Goal: Task Accomplishment & Management: Complete application form

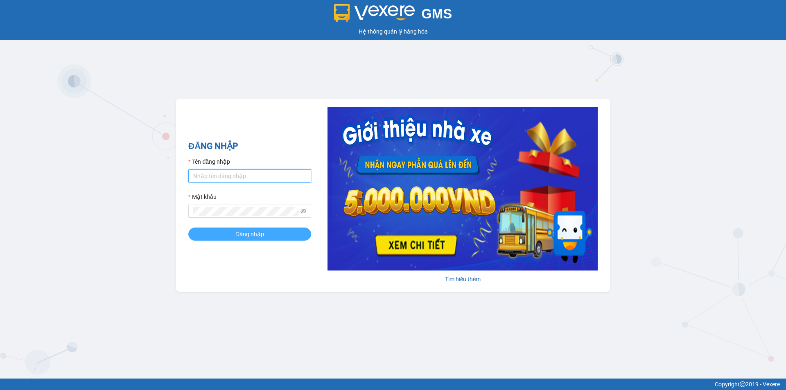
type input "vonhuy.hkot"
click at [286, 236] on button "Đăng nhập" at bounding box center [249, 234] width 123 height 13
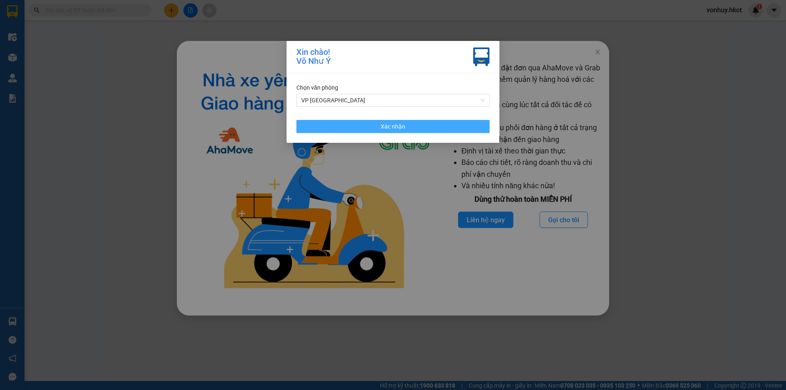
click at [418, 126] on button "Xác nhận" at bounding box center [392, 126] width 193 height 13
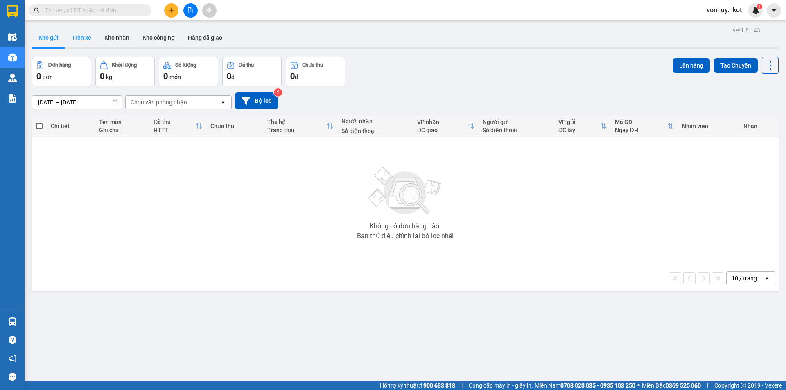
click at [84, 38] on button "Trên xe" at bounding box center [81, 38] width 33 height 20
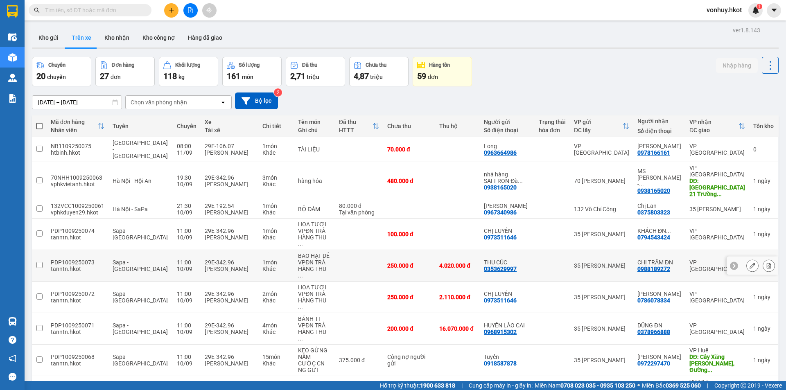
click at [327, 250] on td "BAO HẠT DẺ VPĐN TRẢ HÀNG THU ..." at bounding box center [314, 266] width 41 height 32
checkbox input "true"
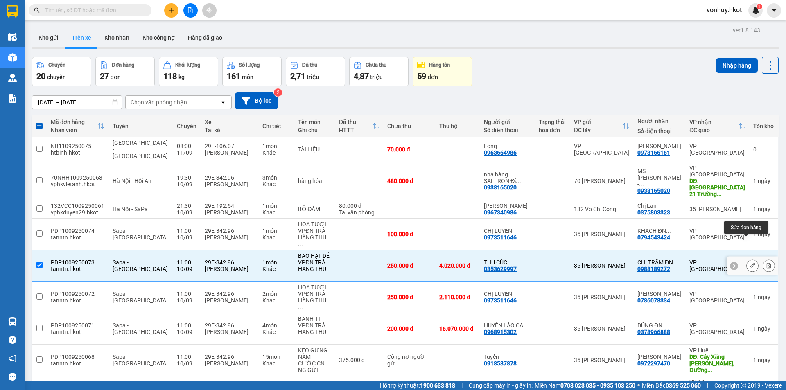
click at [749, 263] on icon at bounding box center [752, 266] width 6 height 6
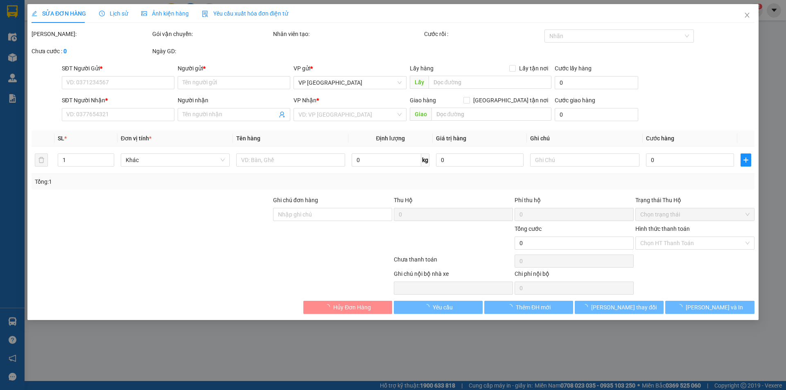
type input "0353629997"
type input "THU CÚC"
type input "0988189272"
type input "CHỊ TRÂM ĐN"
type input "250.000"
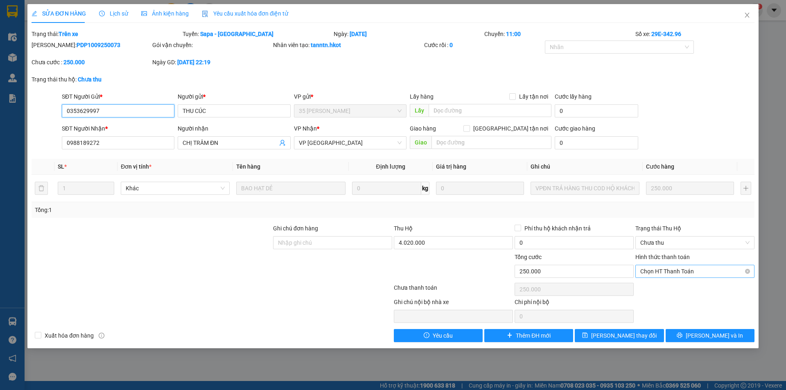
click at [689, 269] on span "Chọn HT Thanh Toán" at bounding box center [694, 271] width 109 height 12
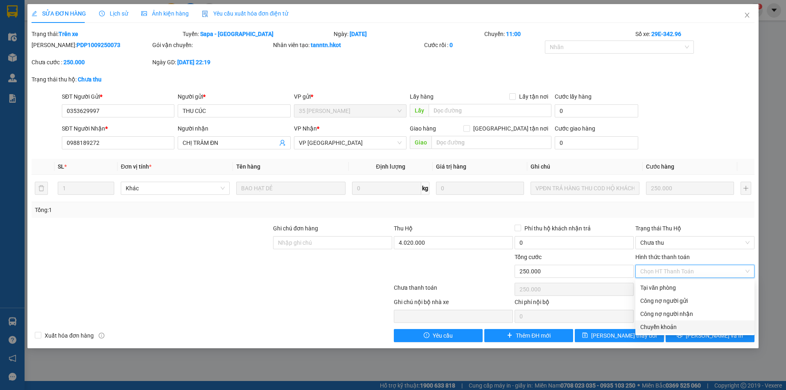
click at [666, 327] on div "Chuyển khoản" at bounding box center [694, 326] width 109 height 9
type input "0"
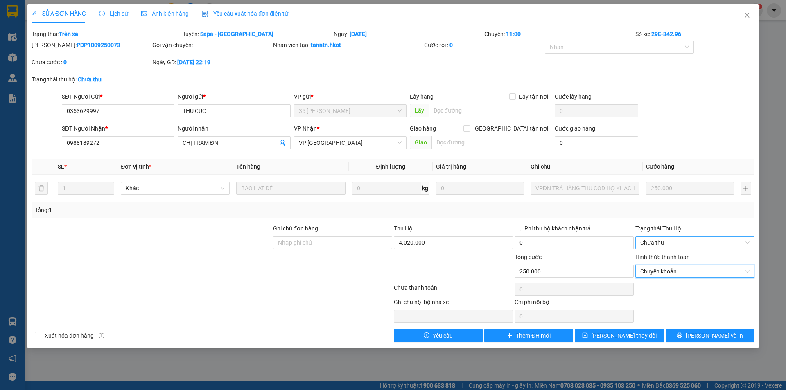
click at [692, 239] on span "Chưa thu" at bounding box center [694, 243] width 109 height 12
click at [669, 282] on div "VP đã thu" at bounding box center [694, 285] width 109 height 9
click at [750, 16] on span "Close" at bounding box center [746, 15] width 23 height 23
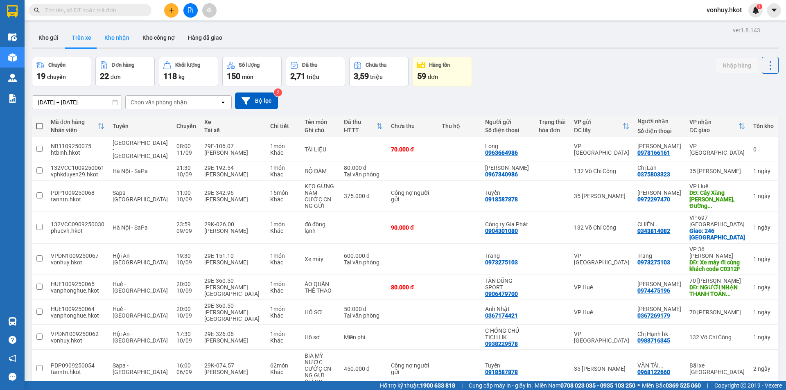
click at [107, 41] on button "Kho nhận" at bounding box center [117, 38] width 38 height 20
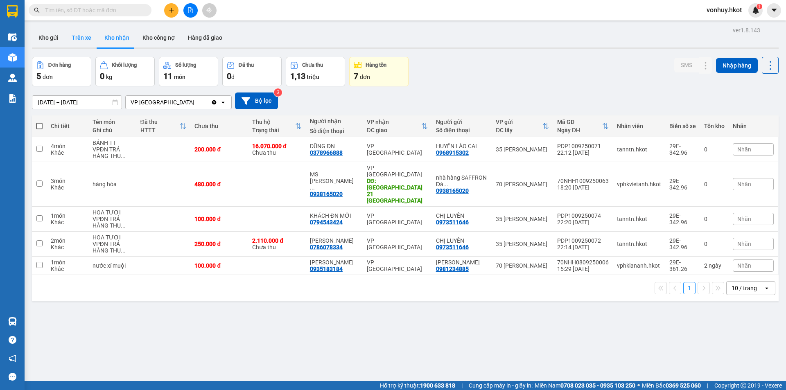
click at [79, 37] on button "Trên xe" at bounding box center [81, 38] width 33 height 20
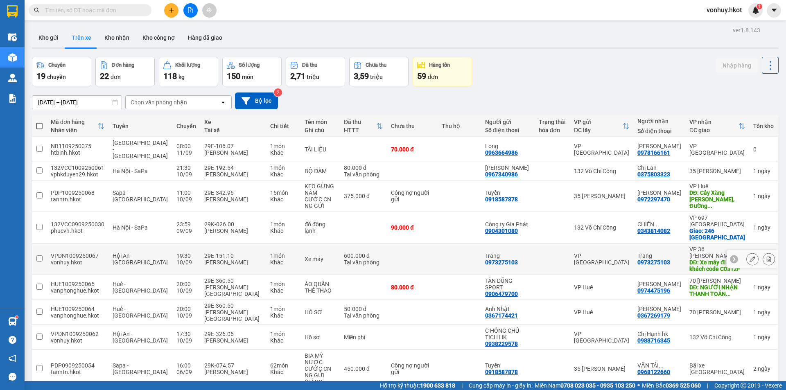
click at [65, 28] on button "Trên xe" at bounding box center [81, 38] width 33 height 20
click at [333, 365] on tr "PDP0909250054 tanntn.hkot Sapa - [GEOGRAPHIC_DATA] 16:00 [DATE] 29K-074.57 [PER…" at bounding box center [405, 369] width 746 height 38
checkbox input "true"
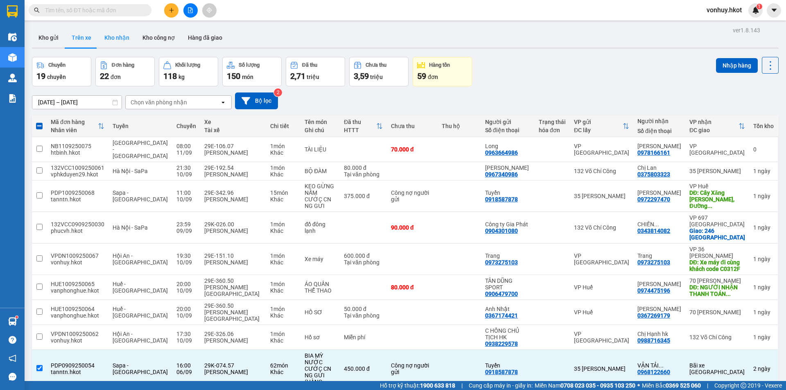
click at [113, 37] on button "Kho nhận" at bounding box center [117, 38] width 38 height 20
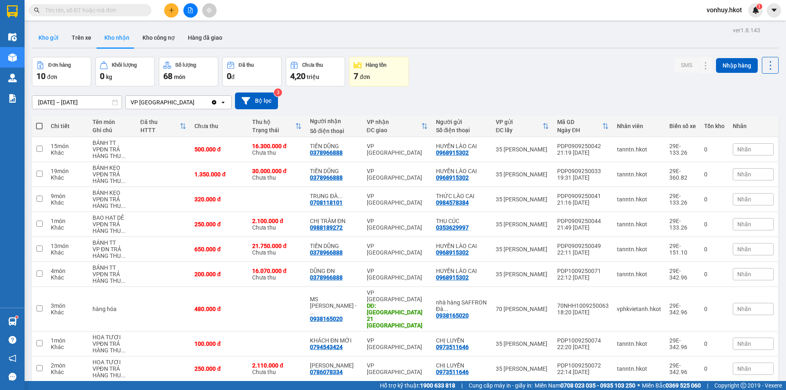
click at [48, 38] on button "Kho gửi" at bounding box center [48, 38] width 33 height 20
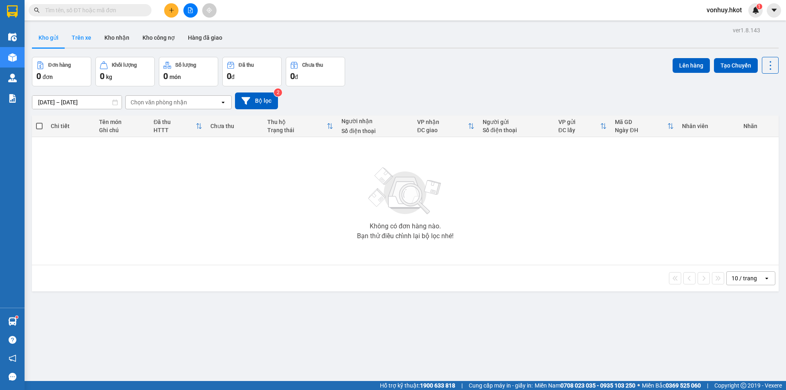
click at [81, 41] on button "Trên xe" at bounding box center [81, 38] width 33 height 20
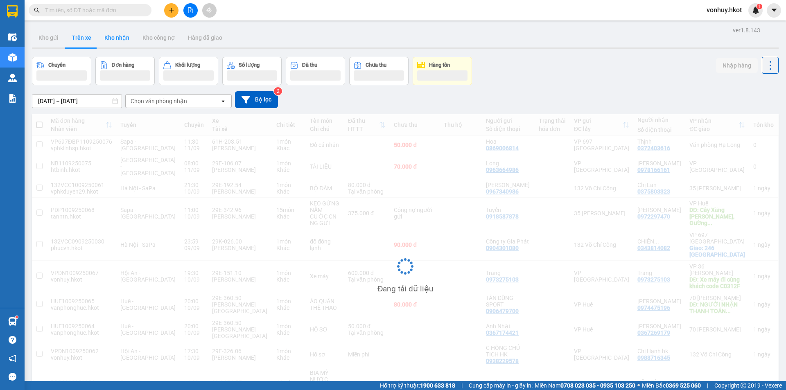
click at [133, 41] on button "Kho nhận" at bounding box center [117, 38] width 38 height 20
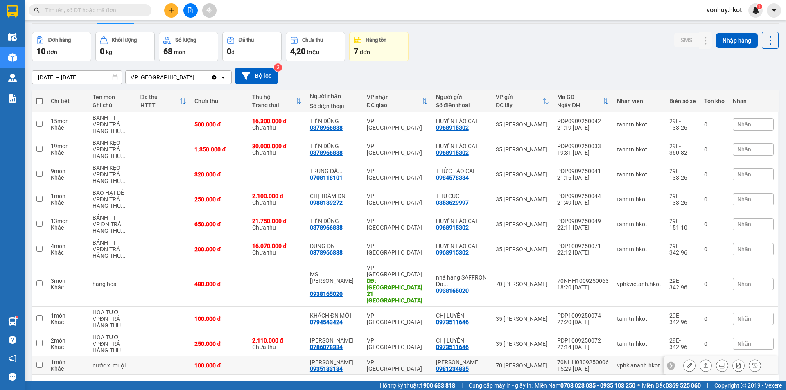
scroll to position [38, 0]
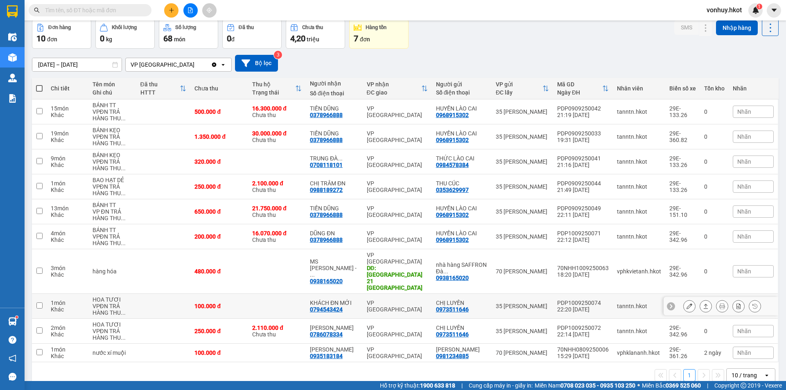
click at [275, 294] on td at bounding box center [277, 306] width 58 height 25
checkbox input "true"
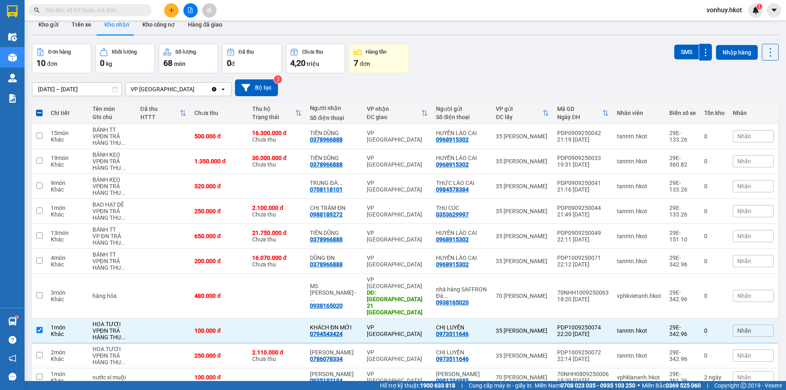
scroll to position [0, 0]
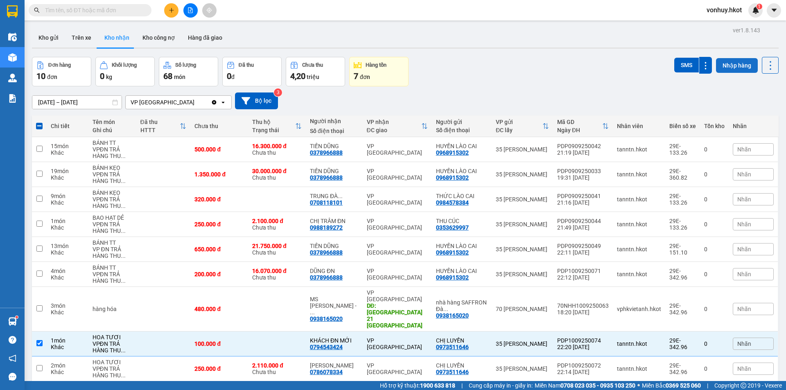
click at [730, 61] on button "Nhập hàng" at bounding box center [737, 65] width 42 height 15
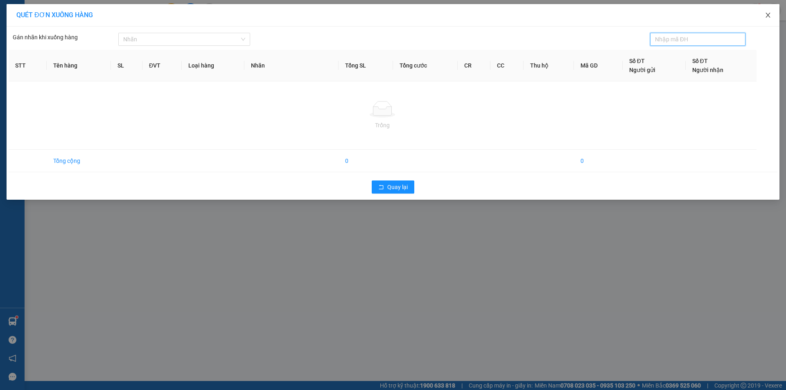
click at [768, 13] on icon "close" at bounding box center [767, 15] width 7 height 7
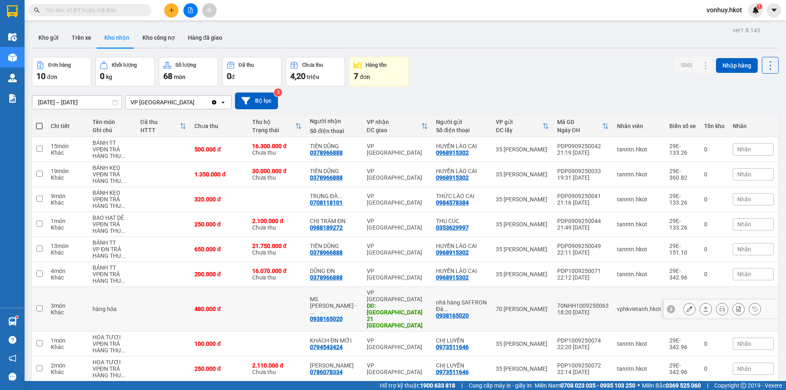
scroll to position [38, 0]
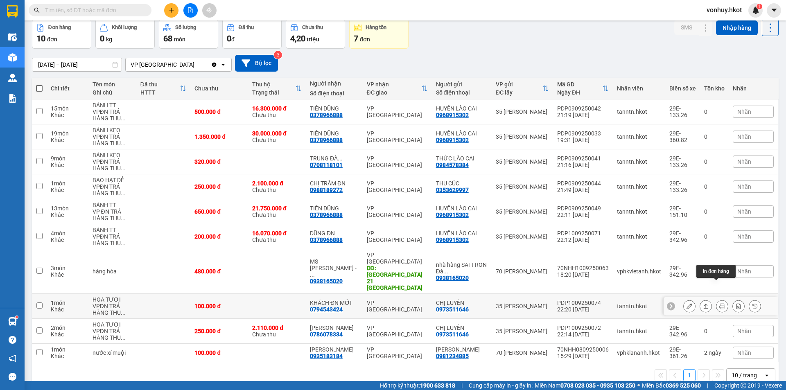
click at [719, 303] on icon at bounding box center [722, 306] width 6 height 6
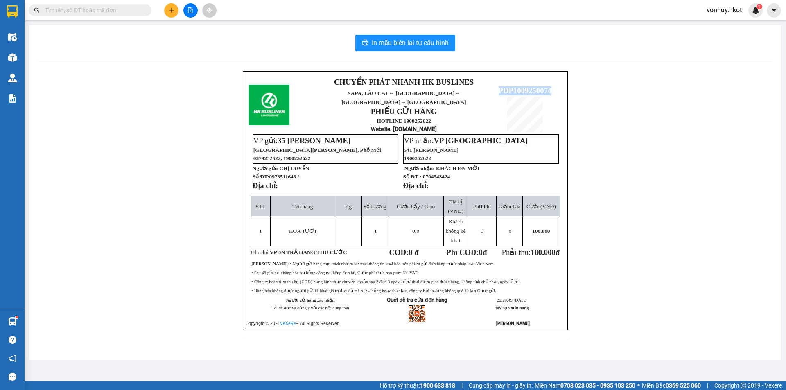
drag, startPoint x: 496, startPoint y: 81, endPoint x: 556, endPoint y: 84, distance: 59.8
click at [556, 86] on p "PDP1009250074" at bounding box center [524, 90] width 73 height 9
copy span "PDP1009250074"
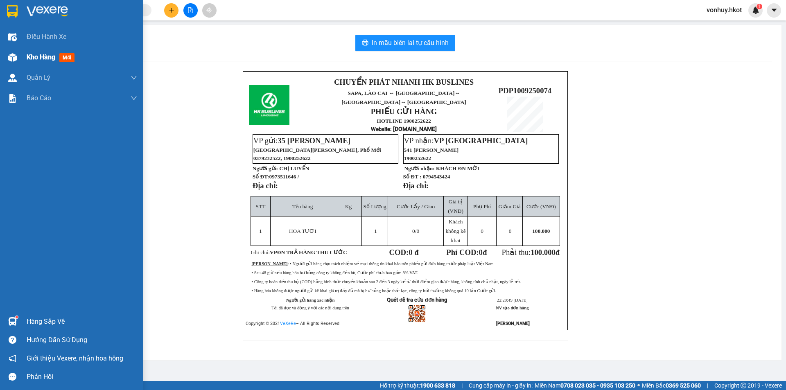
click at [18, 55] on div at bounding box center [12, 57] width 14 height 14
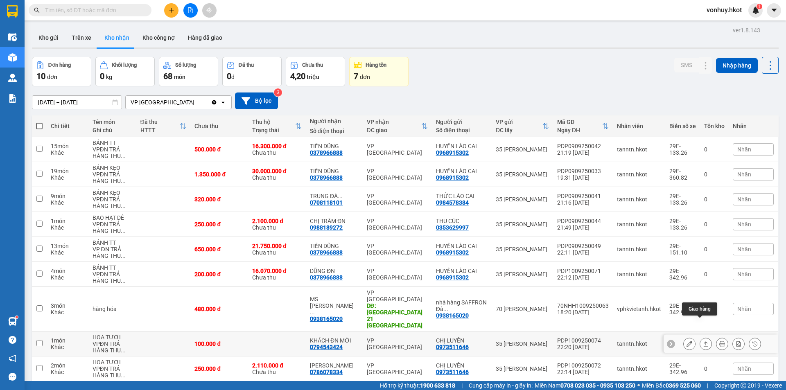
click at [703, 341] on icon at bounding box center [706, 344] width 6 height 6
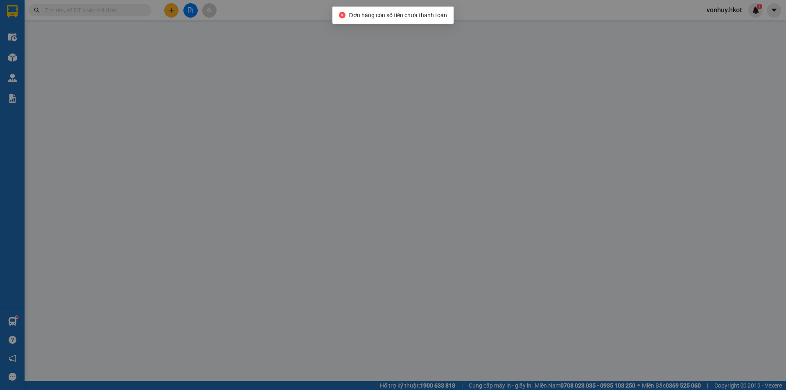
type input "0973511646"
type input "CHỊ LUYẾN"
type input "0794543424"
type input "KHÁCH ĐN MỚI"
type input "100.000"
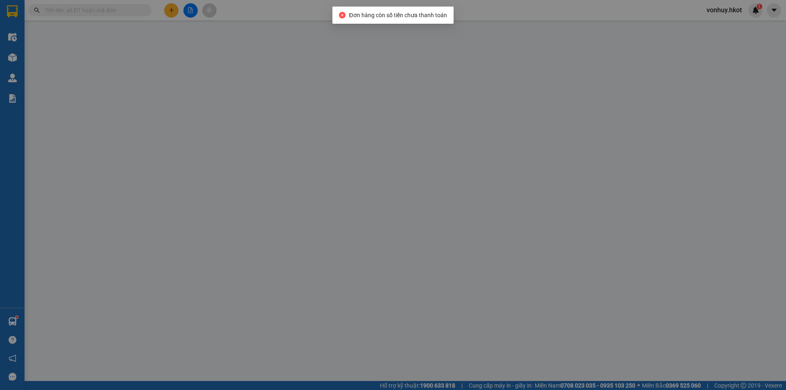
type input "100.000"
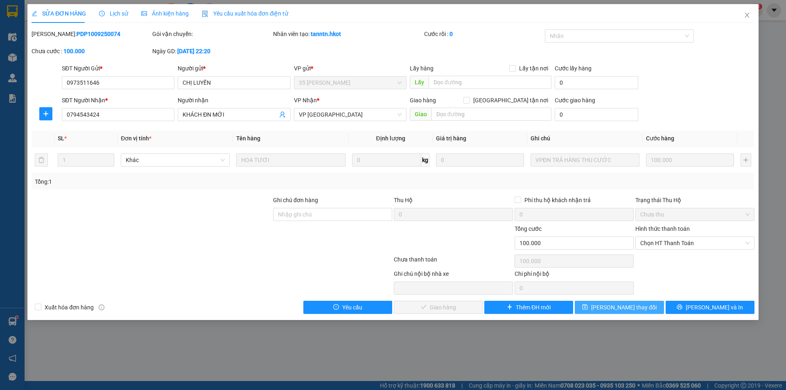
click at [642, 306] on button "[PERSON_NAME] thay đổi" at bounding box center [618, 307] width 89 height 13
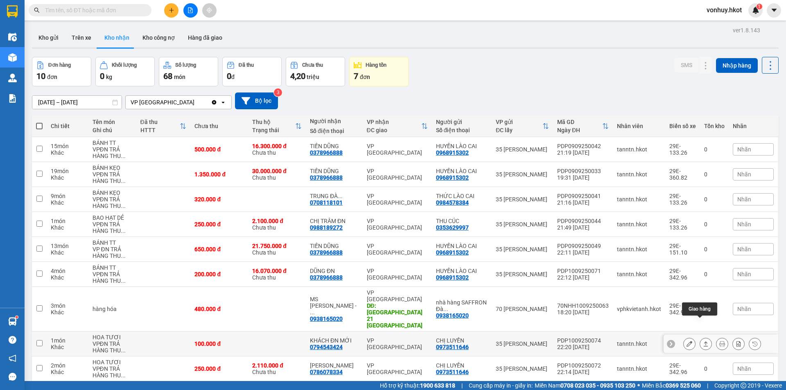
click at [703, 341] on icon at bounding box center [706, 344] width 6 height 6
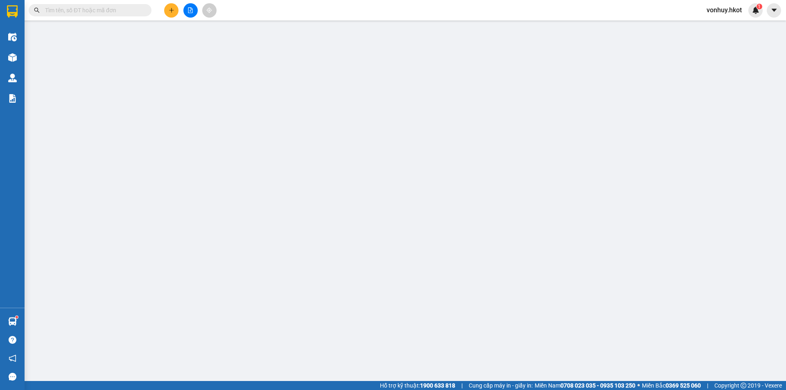
type input "0973511646"
type input "CHỊ LUYẾN"
type input "0794543424"
type input "KHÁCH ĐN MỚI"
type input "100.000"
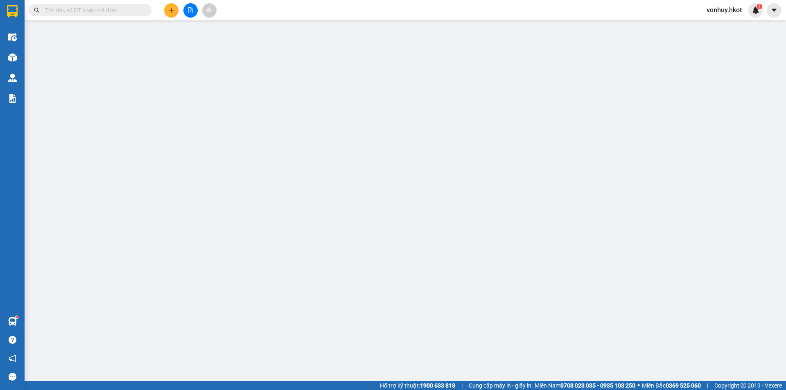
type input "100.000"
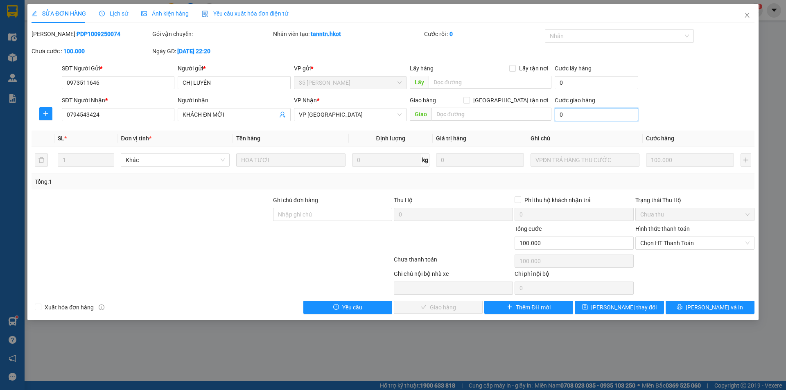
type input "1"
type input "100.001"
type input "10"
type input "100.010"
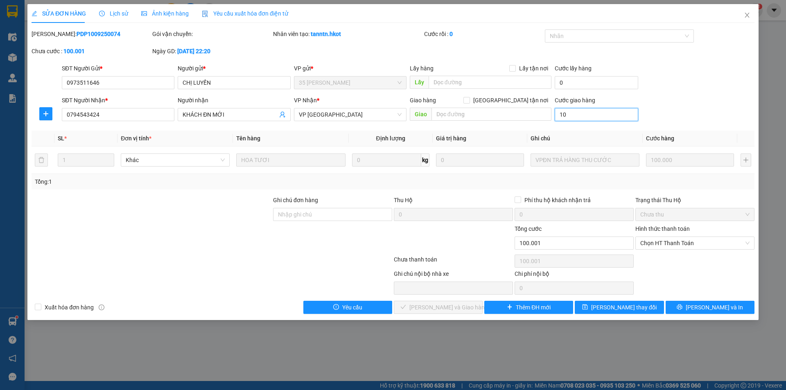
type input "100.010"
type input "100"
type input "100.100"
type input "1.000"
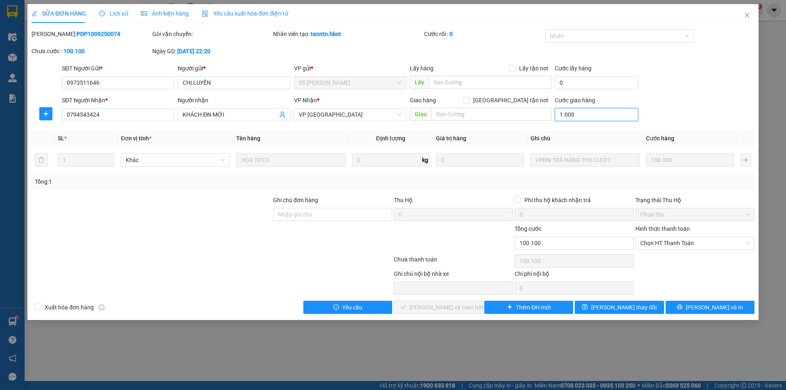
type input "101.000"
type input "10.000"
type input "110.000"
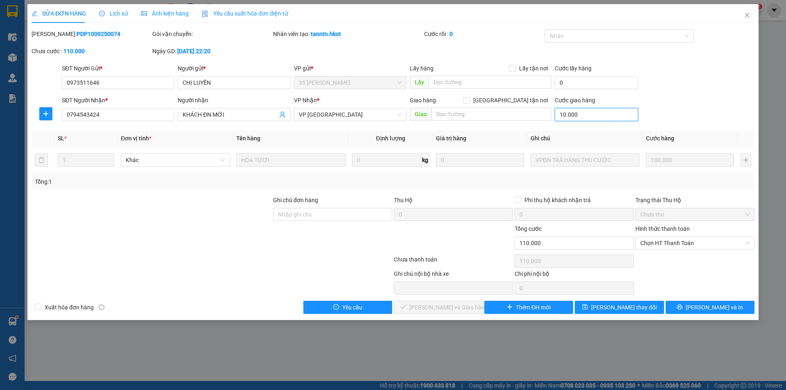
type input "100.000"
type input "200.000"
type input "100.000"
click at [683, 269] on div "Ghi chú nội bộ nhà xe Chi phí nội bộ 0" at bounding box center [393, 281] width 724 height 25
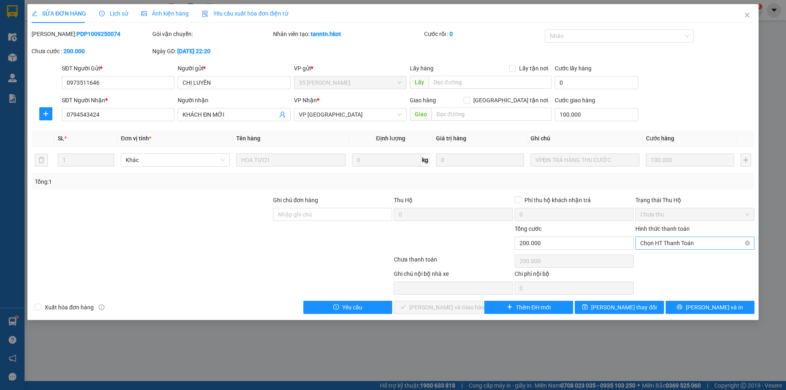
click at [688, 245] on span "Chọn HT Thanh Toán" at bounding box center [694, 243] width 109 height 12
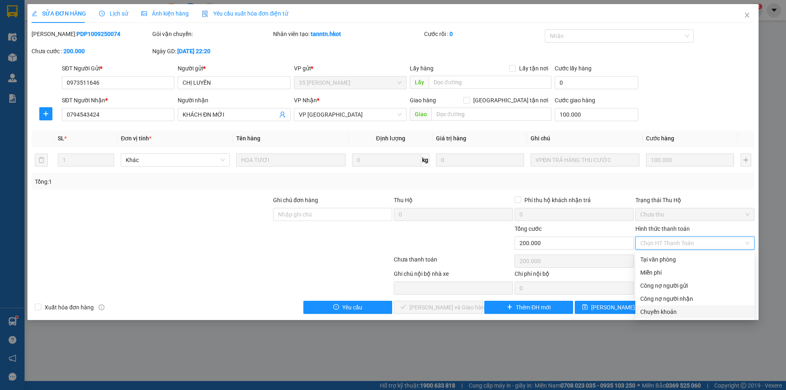
click at [661, 311] on div "Chuyển khoản" at bounding box center [694, 311] width 109 height 9
type input "0"
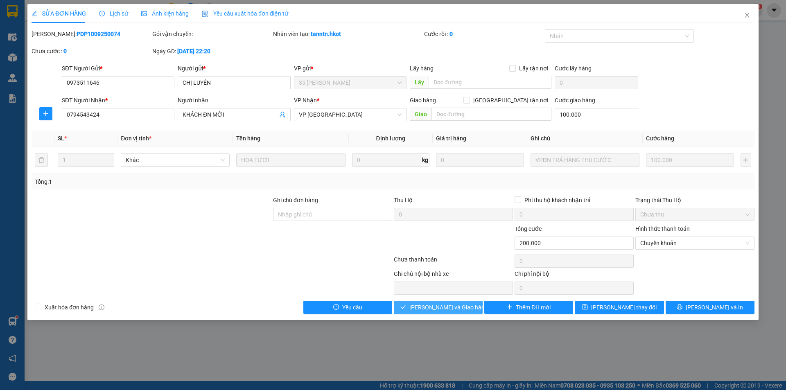
click at [457, 310] on span "[PERSON_NAME] và Giao hàng" at bounding box center [448, 307] width 79 height 9
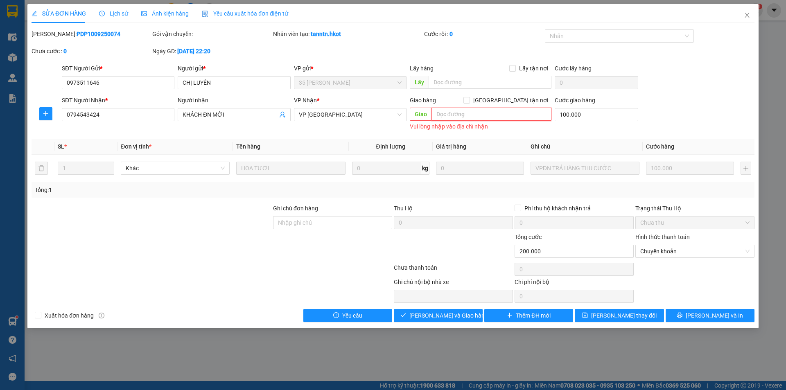
click at [480, 112] on input "text" at bounding box center [491, 114] width 120 height 13
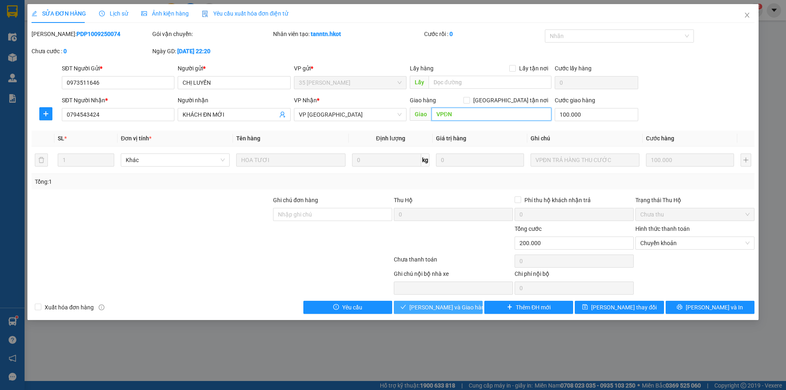
type input "VPĐN"
click at [453, 306] on span "[PERSON_NAME] và Giao hàng" at bounding box center [448, 307] width 79 height 9
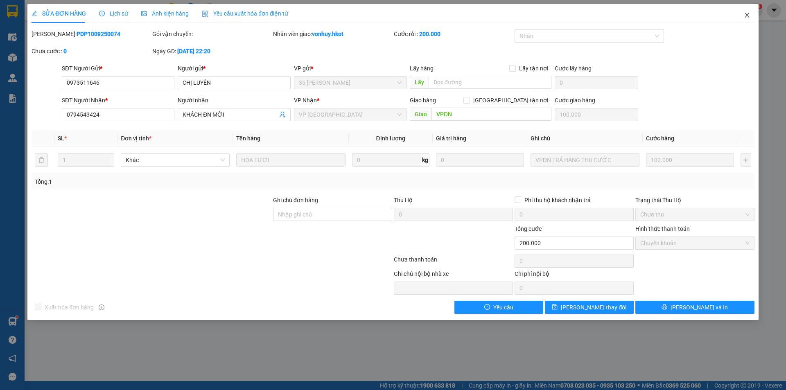
click at [745, 18] on icon "close" at bounding box center [746, 15] width 5 height 5
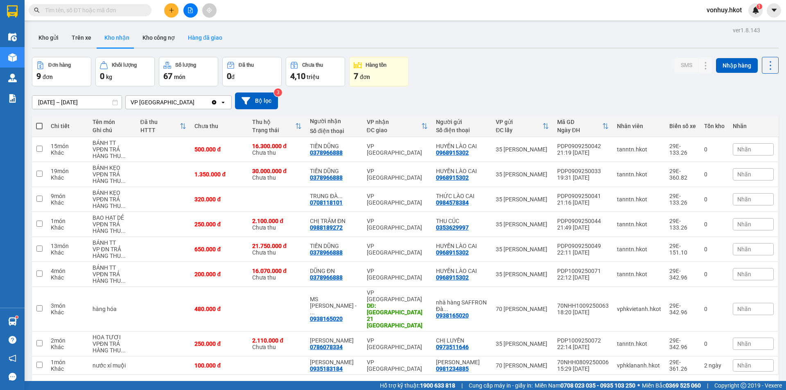
click at [207, 35] on button "Hàng đã giao" at bounding box center [204, 38] width 47 height 20
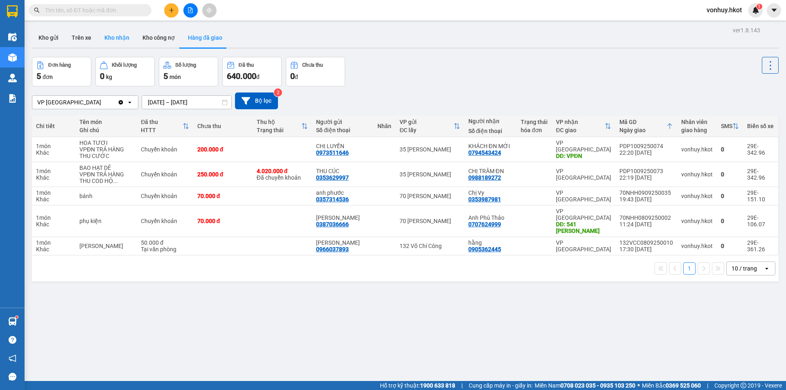
click at [123, 34] on button "Kho nhận" at bounding box center [117, 38] width 38 height 20
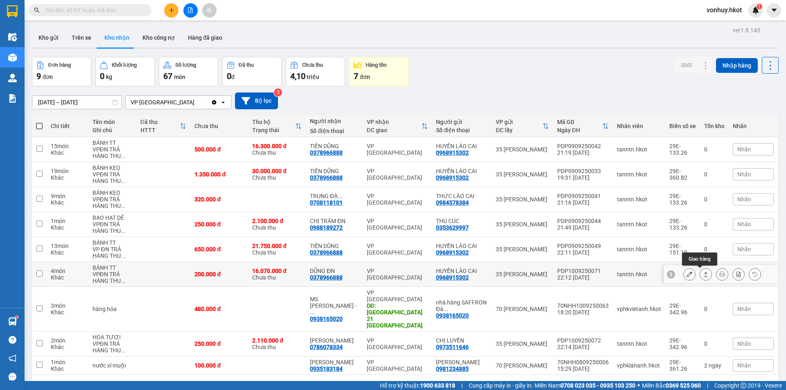
click at [703, 274] on icon at bounding box center [706, 274] width 6 height 6
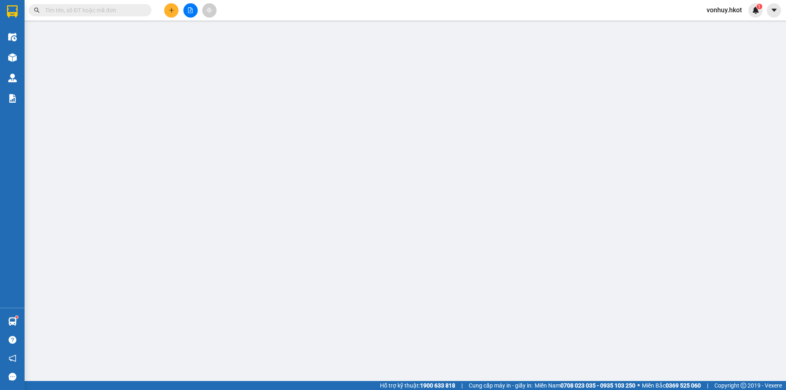
type input "0968915302"
type input "HUYỀN LÀO CAI"
type input "0378966888"
type input "DŨNG ĐN"
type input "200.000"
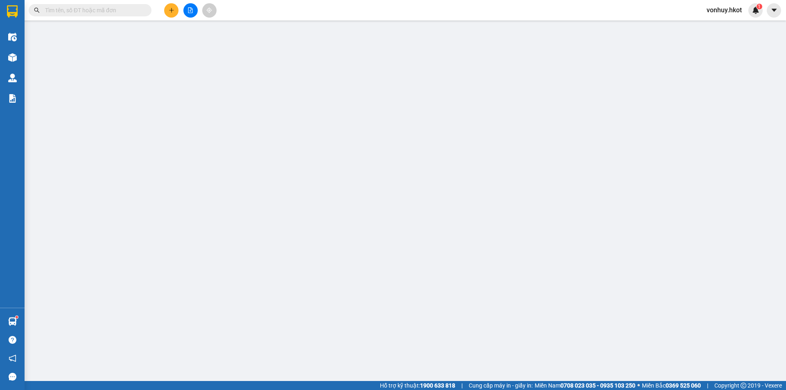
type input "200.000"
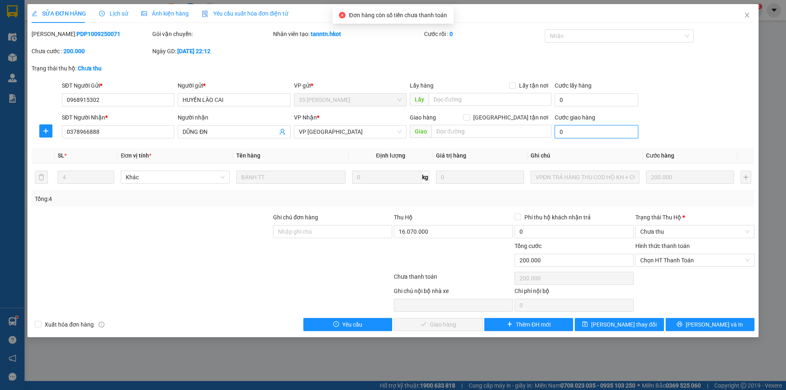
click at [617, 135] on input "0" at bounding box center [595, 131] width 83 height 13
type input "2"
type input "200.002"
type input "20"
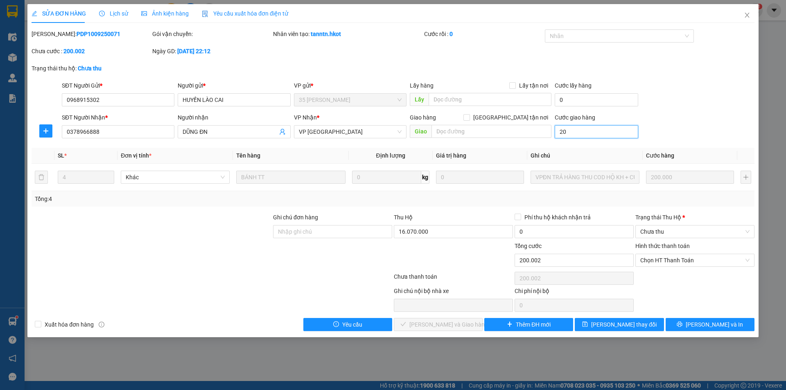
type input "200.020"
type input "200"
type input "200.200"
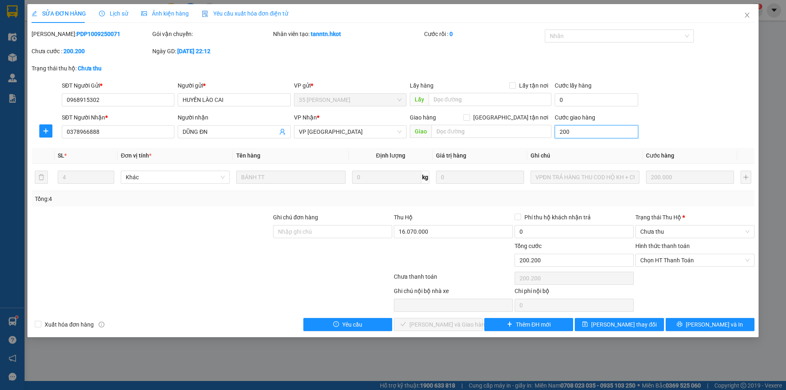
type input "2.000"
type input "202.000"
type input "20.000"
type input "220.000"
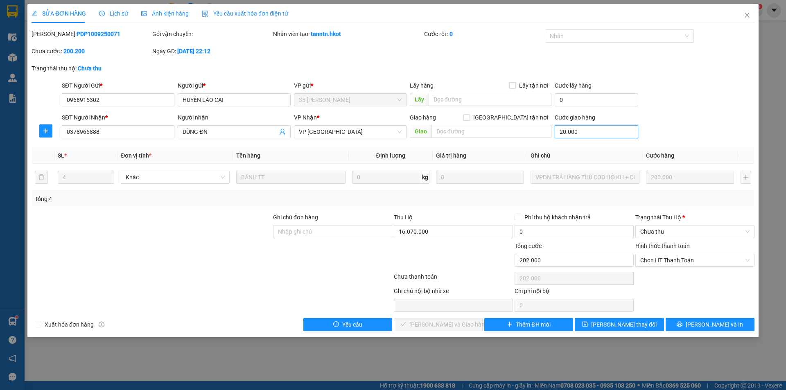
type input "220.000"
type input "200.000"
type input "400.000"
type input "200.000"
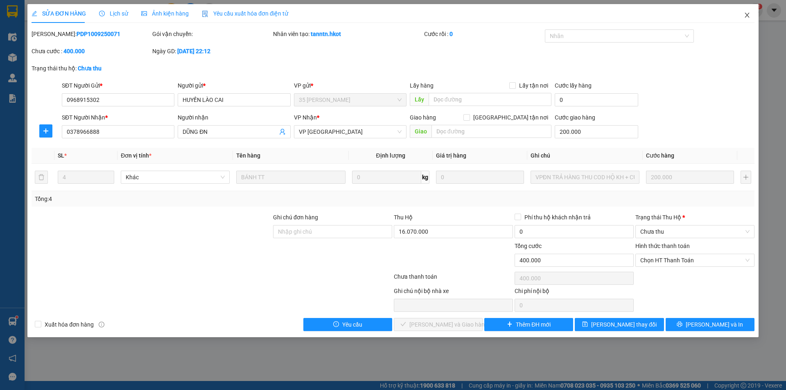
click at [748, 17] on icon "close" at bounding box center [746, 15] width 7 height 7
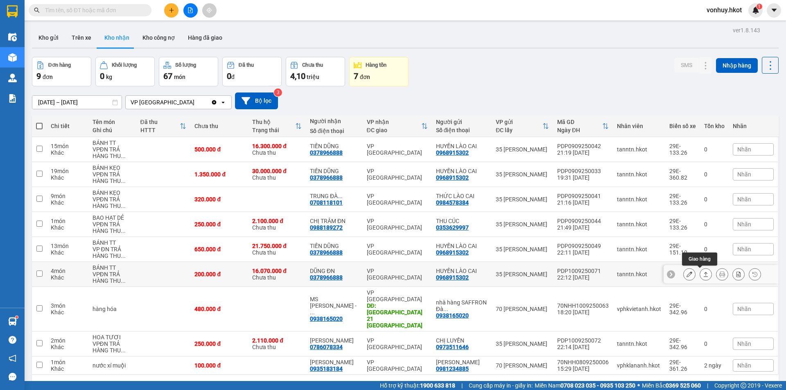
click at [700, 271] on button at bounding box center [705, 274] width 11 height 14
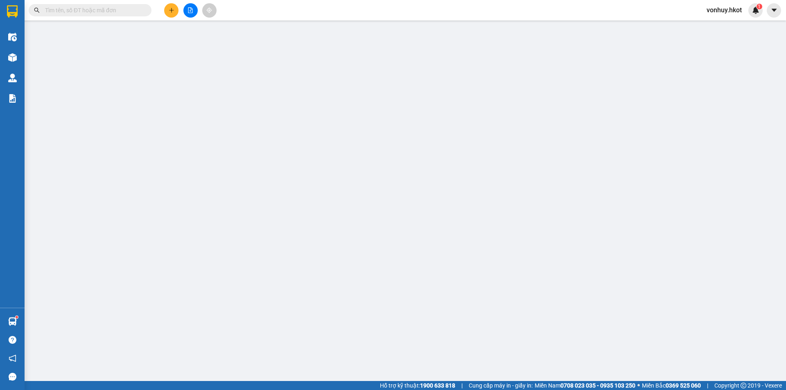
type input "0968915302"
type input "HUYỀN LÀO CAI"
type input "0378966888"
type input "DŨNG ĐN"
type input "200.000"
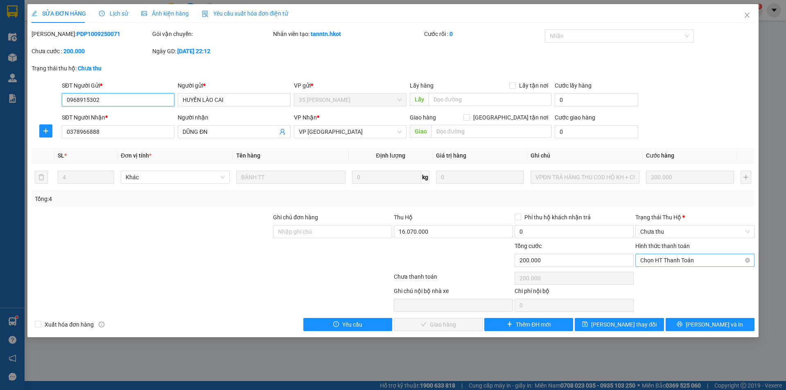
click at [682, 261] on span "Chọn HT Thanh Toán" at bounding box center [694, 260] width 109 height 12
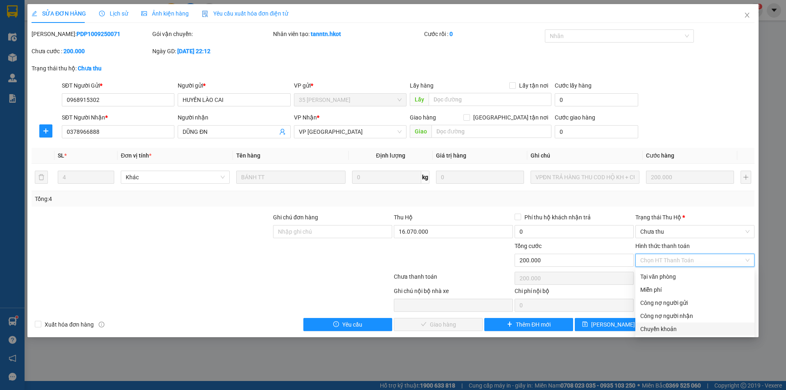
click at [665, 327] on div "Chuyển khoản" at bounding box center [694, 328] width 109 height 9
type input "0"
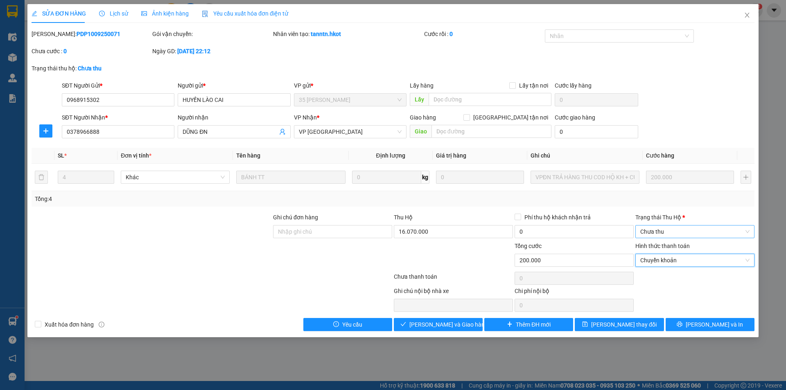
click at [693, 231] on span "Chưa thu" at bounding box center [694, 231] width 109 height 12
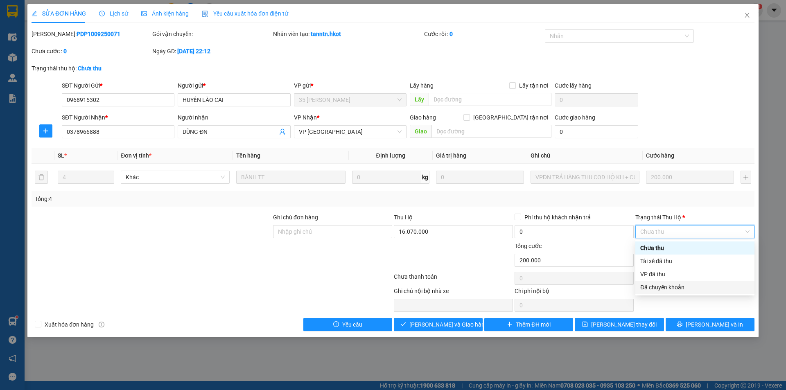
click at [675, 282] on div "Đã chuyển khoản" at bounding box center [694, 287] width 119 height 13
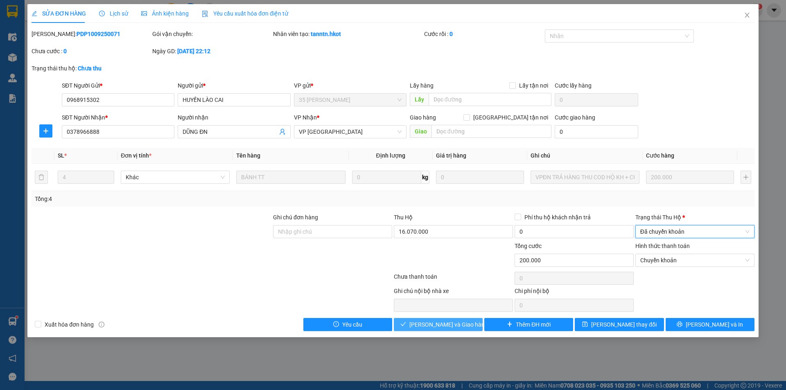
click at [438, 322] on span "[PERSON_NAME] và Giao hàng" at bounding box center [448, 324] width 79 height 9
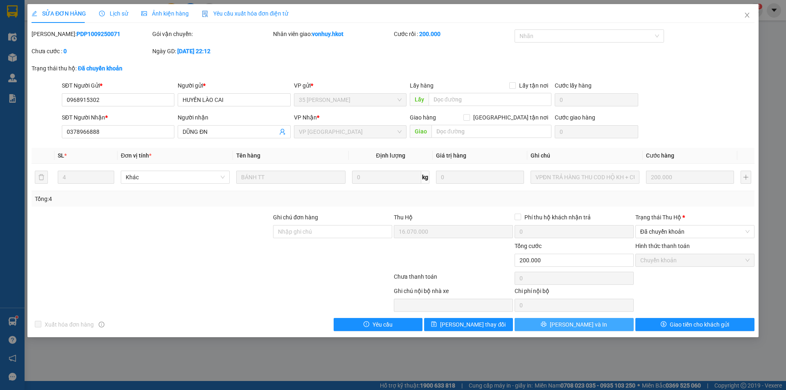
click at [564, 324] on button "[PERSON_NAME] và In" at bounding box center [573, 324] width 119 height 13
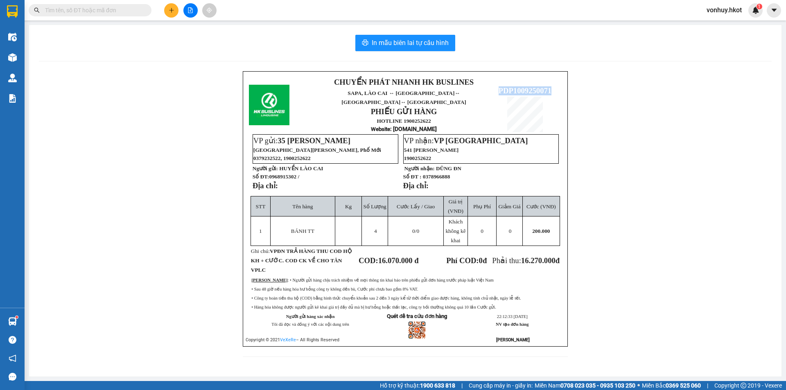
drag, startPoint x: 497, startPoint y: 81, endPoint x: 552, endPoint y: 82, distance: 54.8
click at [552, 86] on p "PDP1009250071" at bounding box center [524, 90] width 73 height 9
copy span "PDP1009250071"
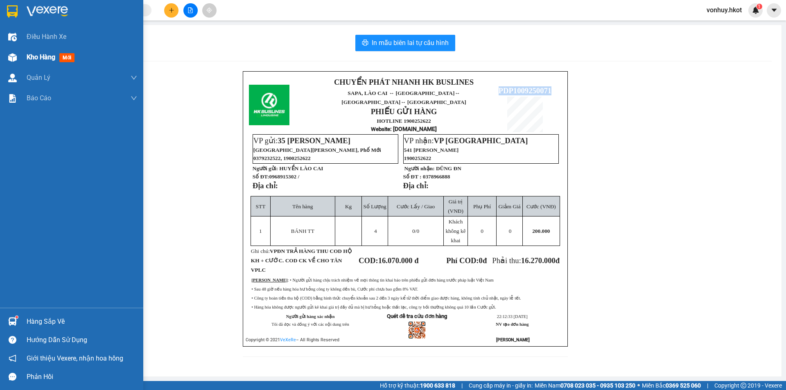
click at [34, 55] on span "Kho hàng" at bounding box center [41, 57] width 29 height 8
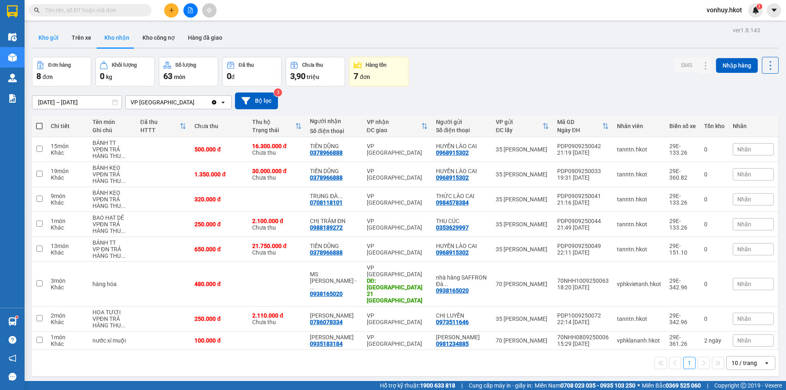
click at [56, 40] on button "Kho gửi" at bounding box center [48, 38] width 33 height 20
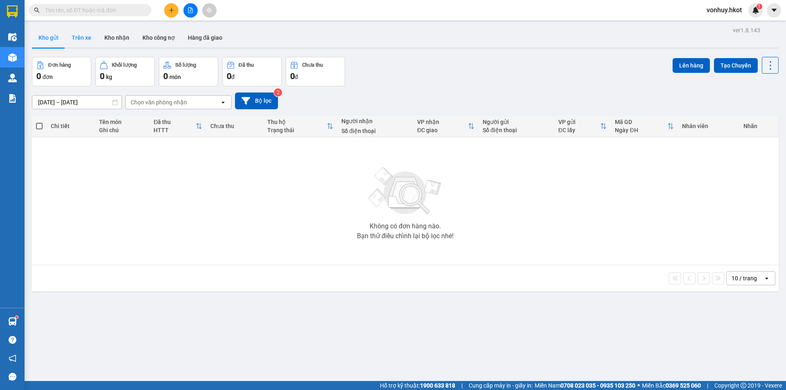
click at [80, 38] on button "Trên xe" at bounding box center [81, 38] width 33 height 20
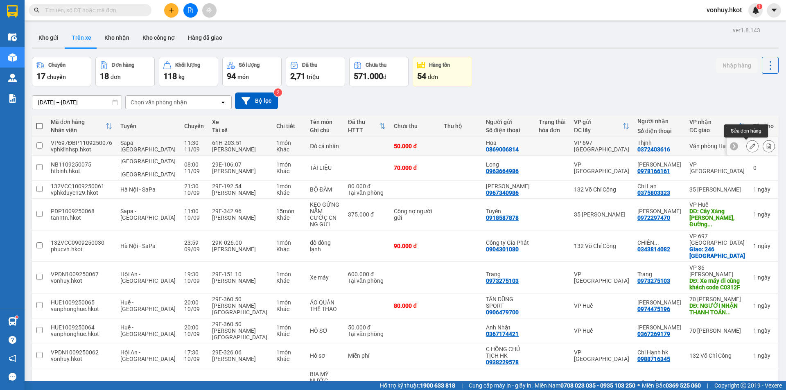
click at [749, 146] on icon at bounding box center [752, 146] width 6 height 6
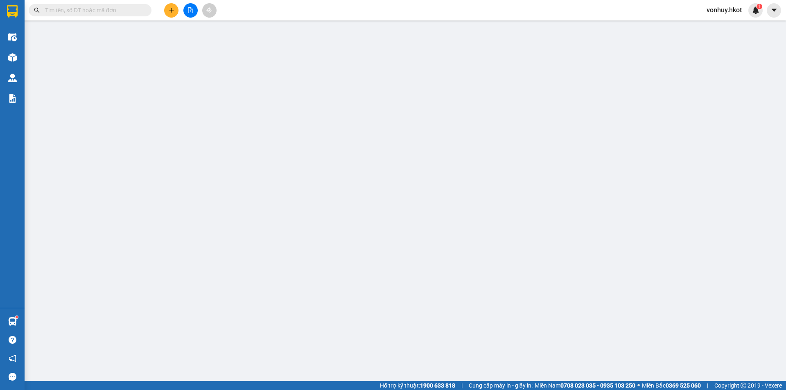
type input "0869006814"
type input "Hoa"
type input "0372403616"
type input "Thịnh"
type input "50.000"
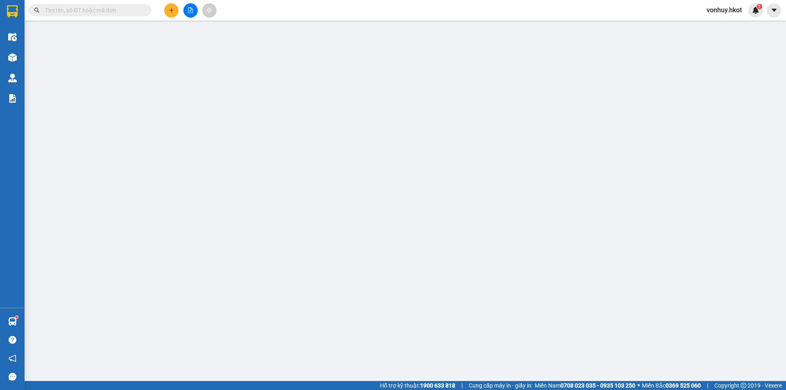
type input "50.000"
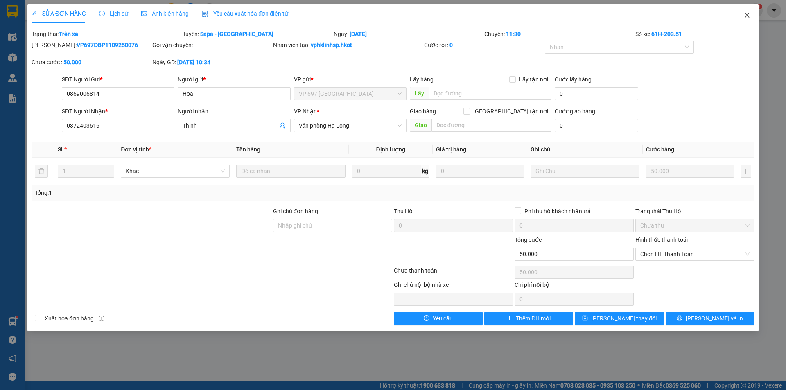
click at [746, 14] on icon "close" at bounding box center [746, 15] width 7 height 7
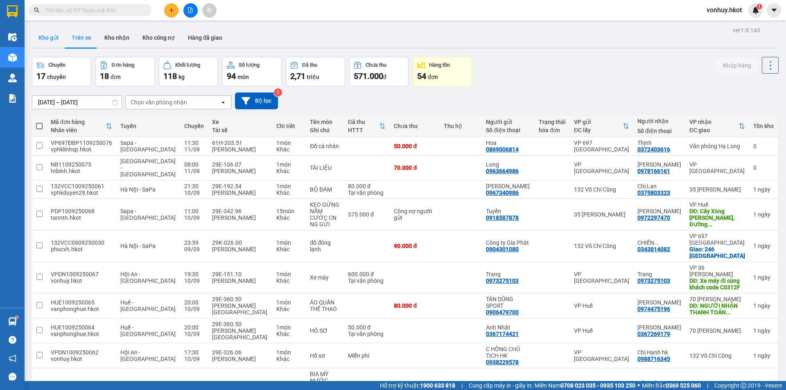
click at [51, 35] on button "Kho gửi" at bounding box center [48, 38] width 33 height 20
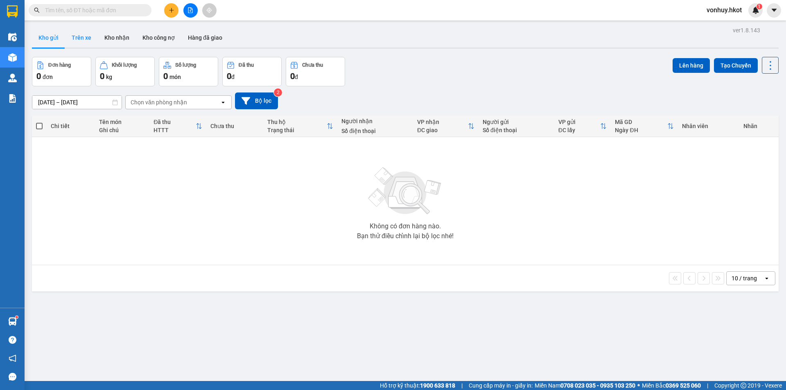
click at [75, 37] on button "Trên xe" at bounding box center [81, 38] width 33 height 20
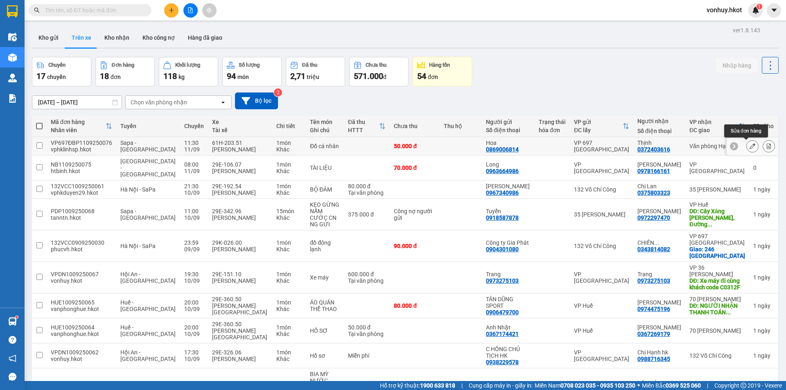
click at [749, 147] on icon at bounding box center [752, 146] width 6 height 6
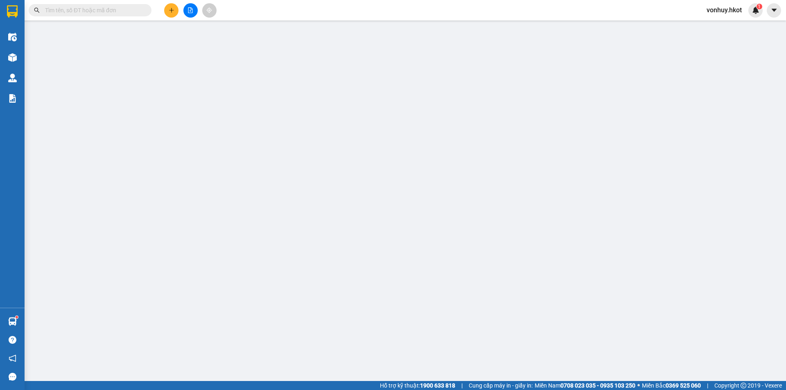
type input "0869006814"
type input "Hoa"
type input "0372403616"
type input "Thịnh"
type input "50.000"
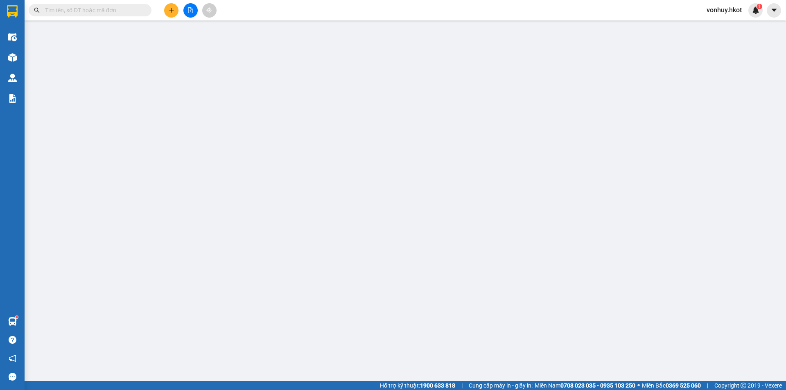
type input "50.000"
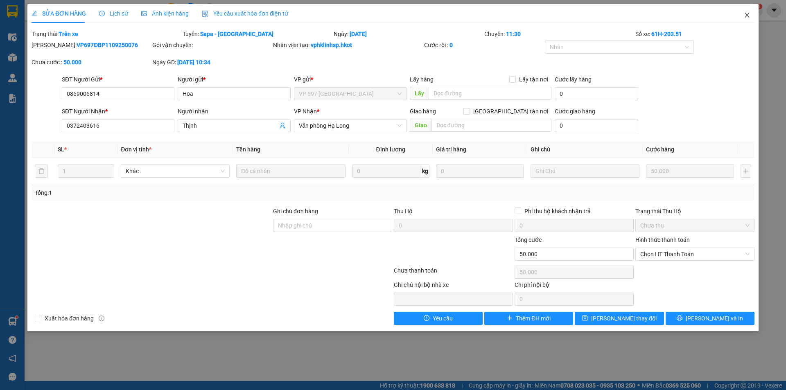
click at [749, 16] on icon "close" at bounding box center [746, 15] width 7 height 7
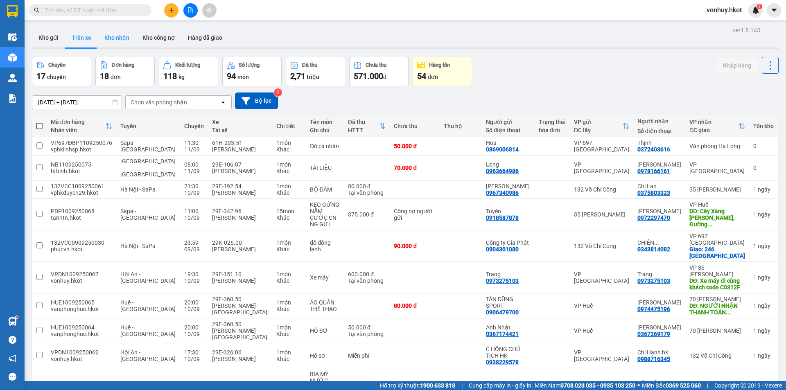
click at [110, 34] on button "Kho nhận" at bounding box center [117, 38] width 38 height 20
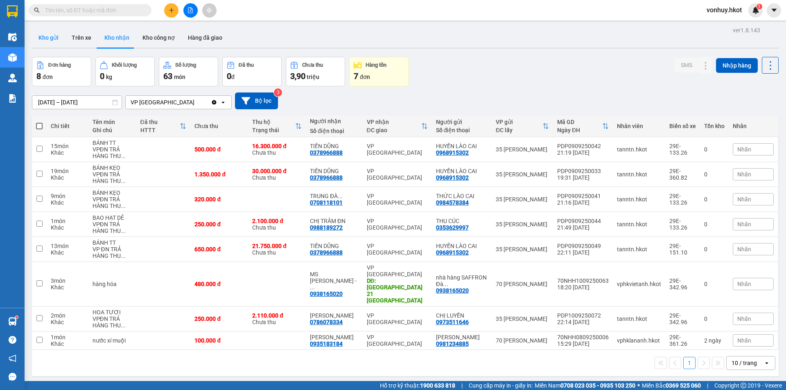
click at [45, 38] on button "Kho gửi" at bounding box center [48, 38] width 33 height 20
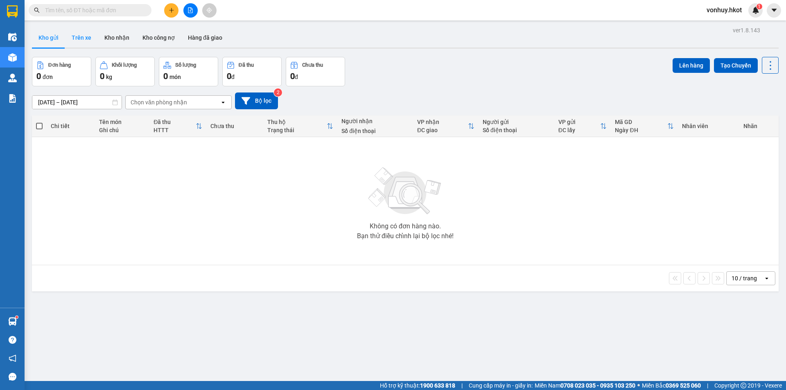
click at [84, 38] on button "Trên xe" at bounding box center [81, 38] width 33 height 20
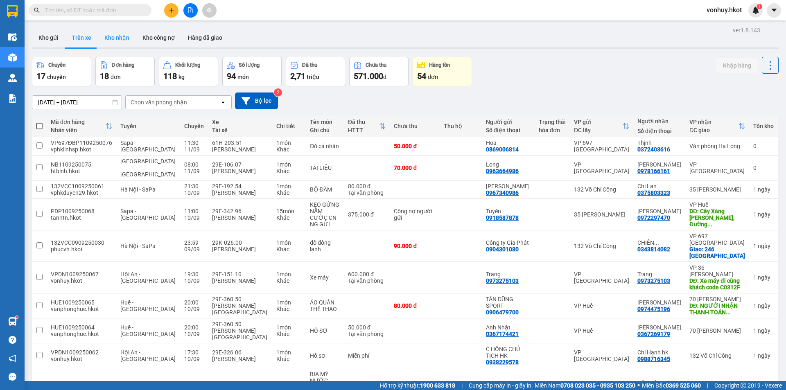
click at [118, 38] on button "Kho nhận" at bounding box center [117, 38] width 38 height 20
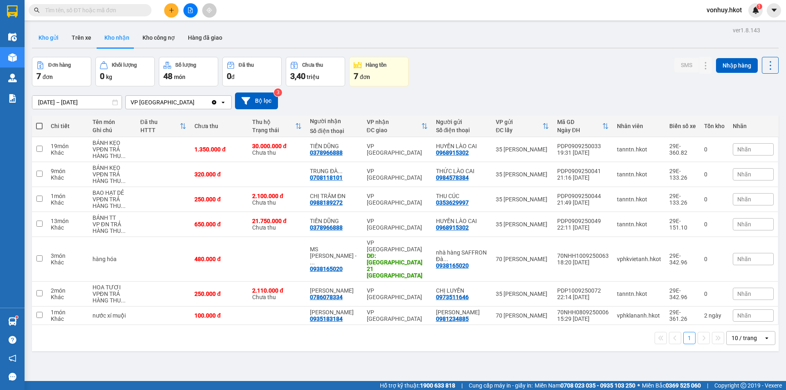
click at [48, 38] on button "Kho gửi" at bounding box center [48, 38] width 33 height 20
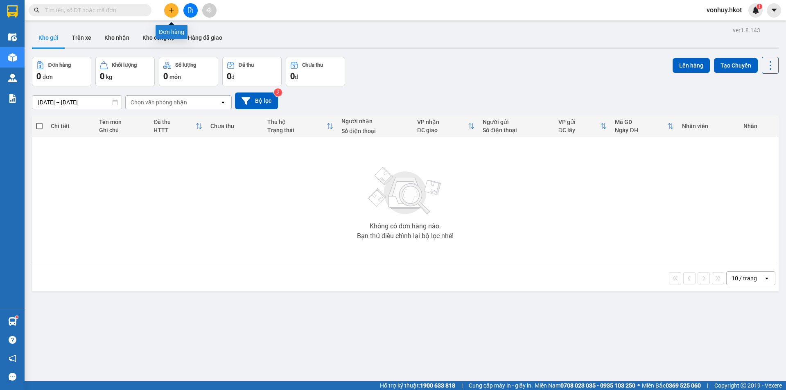
click at [170, 14] on button at bounding box center [171, 10] width 14 height 14
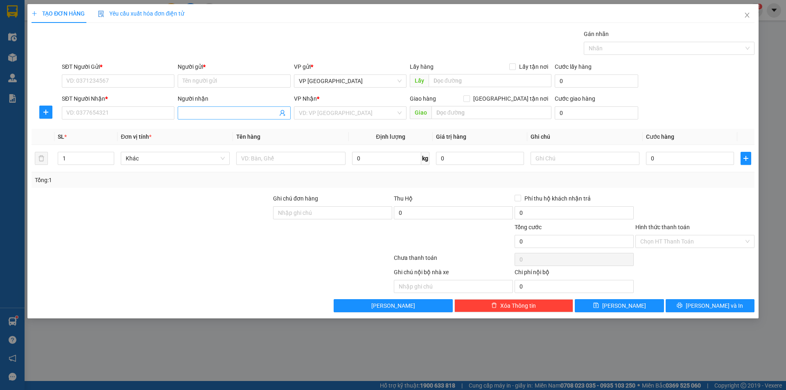
click at [200, 111] on input "Người nhận" at bounding box center [229, 112] width 95 height 9
paste input "0904648558"
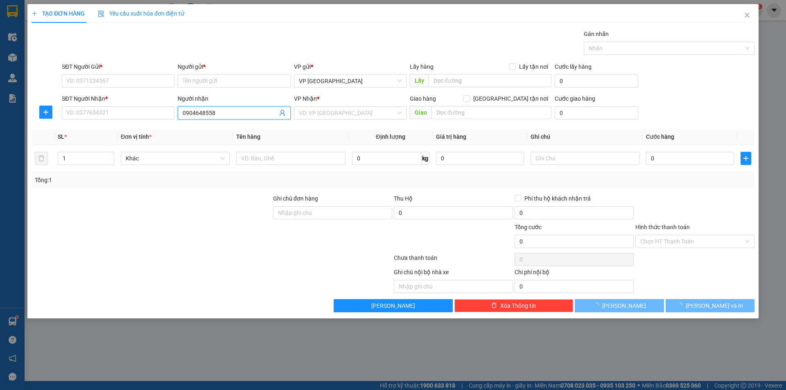
type input "0904648558"
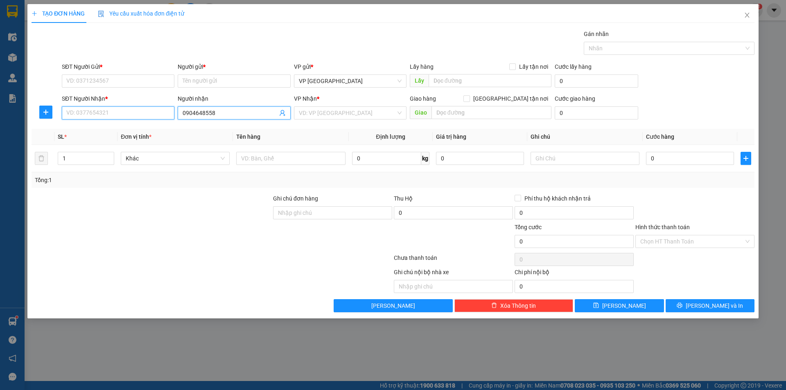
click at [106, 113] on input "SĐT Người Nhận *" at bounding box center [118, 112] width 113 height 13
drag, startPoint x: 223, startPoint y: 112, endPoint x: 176, endPoint y: 112, distance: 46.2
click at [176, 112] on div "Người nhận 0904648558 0904648558" at bounding box center [234, 108] width 116 height 29
click at [127, 112] on input "SĐT Người Nhận *" at bounding box center [118, 112] width 113 height 13
paste input "0904648558"
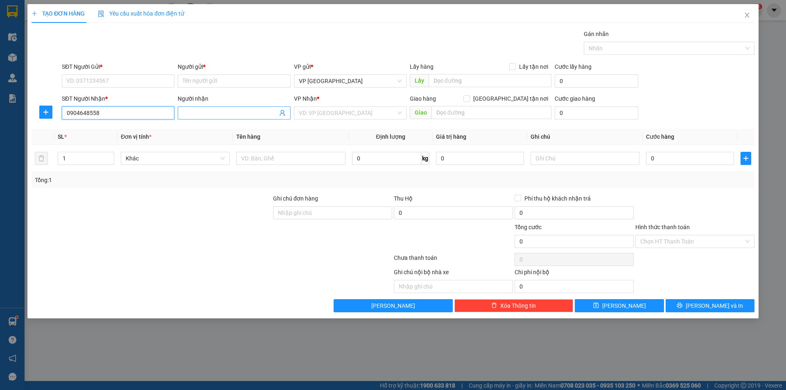
type input "0904648558"
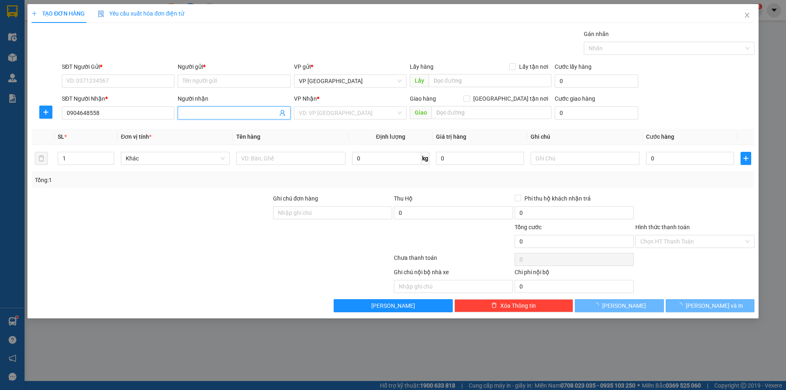
click at [219, 117] on input "Người nhận" at bounding box center [229, 112] width 95 height 9
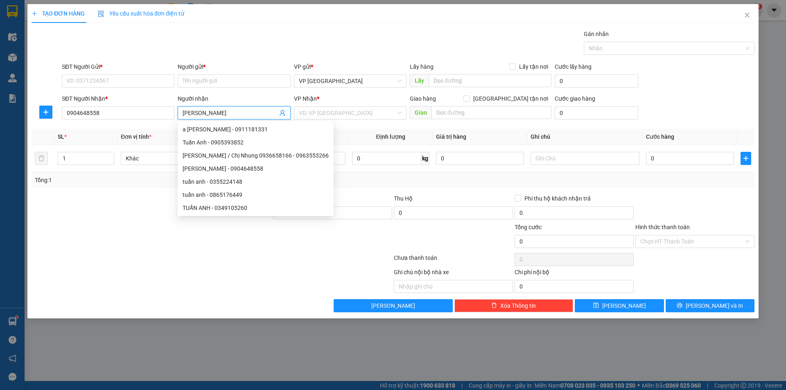
type input "[PERSON_NAME]"
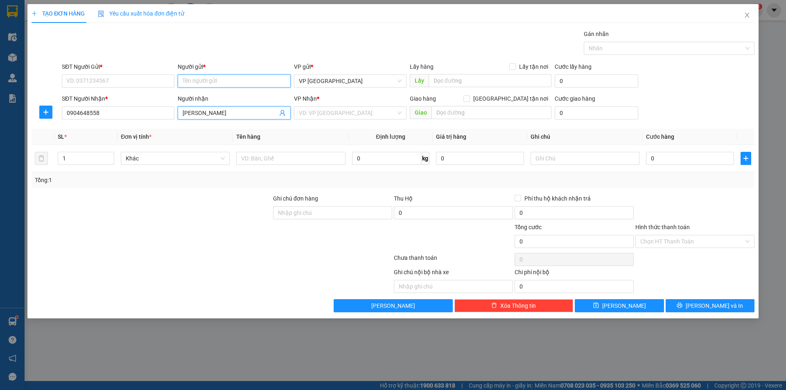
click at [227, 81] on input "Người gửi *" at bounding box center [234, 80] width 113 height 13
type input "Việt Nguyễn"
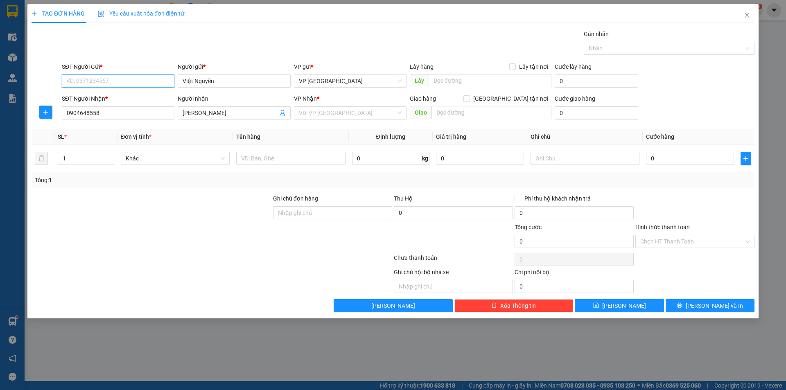
click at [117, 85] on input "SĐT Người Gửi *" at bounding box center [118, 80] width 113 height 13
type input "0559868888"
click at [264, 42] on div "Gán nhãn Nhãn" at bounding box center [408, 43] width 696 height 29
click at [332, 111] on input "search" at bounding box center [347, 113] width 97 height 12
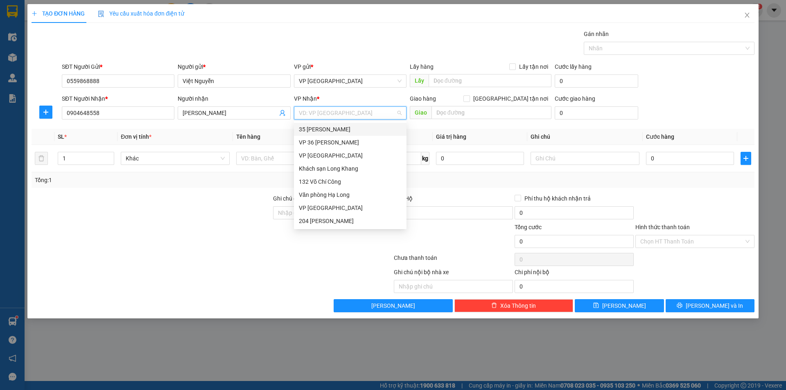
click at [327, 128] on div "35 [PERSON_NAME]" at bounding box center [350, 129] width 103 height 9
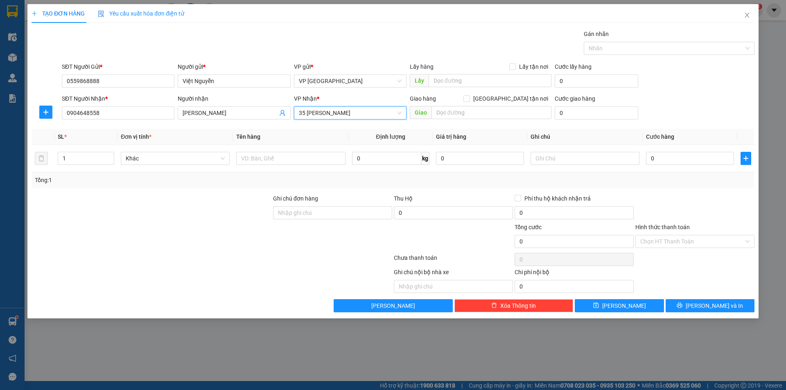
click at [327, 117] on span "35 [PERSON_NAME]" at bounding box center [350, 113] width 103 height 12
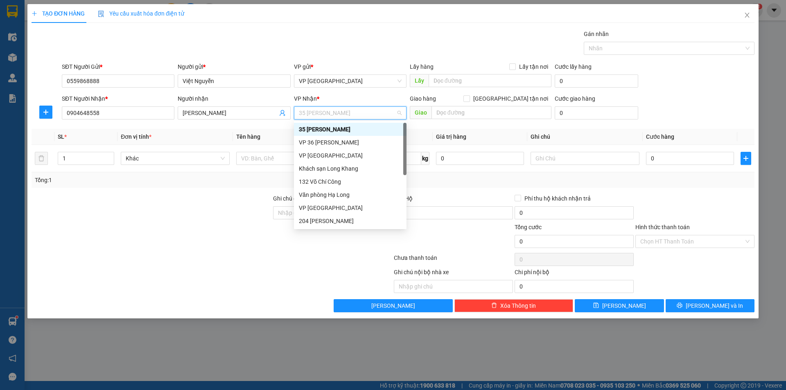
click at [351, 131] on div "35 [PERSON_NAME]" at bounding box center [350, 129] width 103 height 9
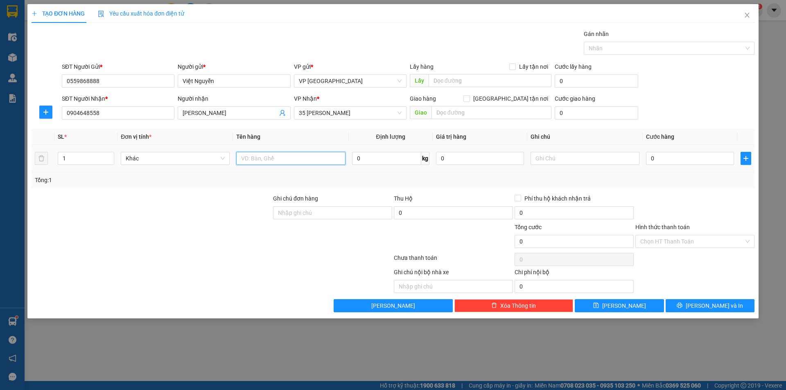
click at [300, 160] on input "text" at bounding box center [290, 158] width 109 height 13
type input "2"
type input "Cá đông lạnh"
click at [379, 162] on input "0" at bounding box center [386, 158] width 69 height 13
type input "28"
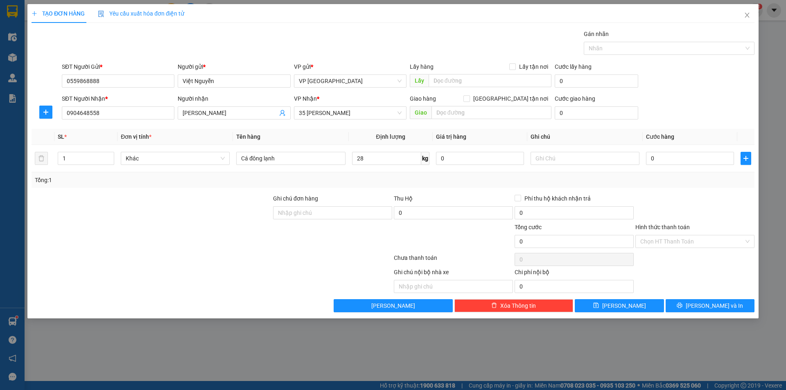
click at [457, 189] on div "Transit Pickup Surcharge Ids Transit Deliver Surcharge Ids Transit Deliver Surc…" at bounding box center [393, 170] width 723 height 283
click at [667, 161] on input "0" at bounding box center [690, 158] width 88 height 13
type input "2"
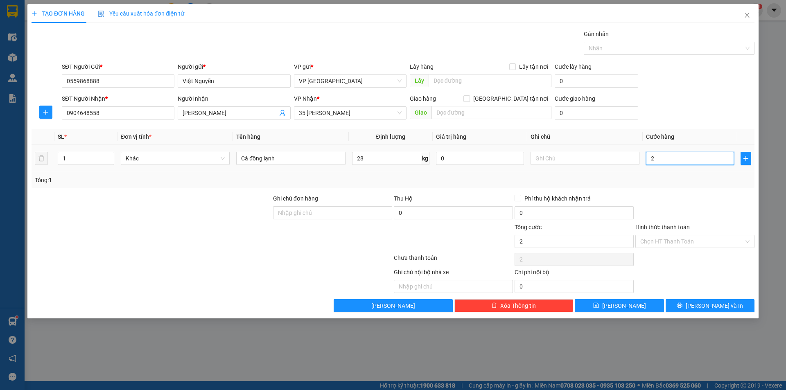
type input "25"
type input "250"
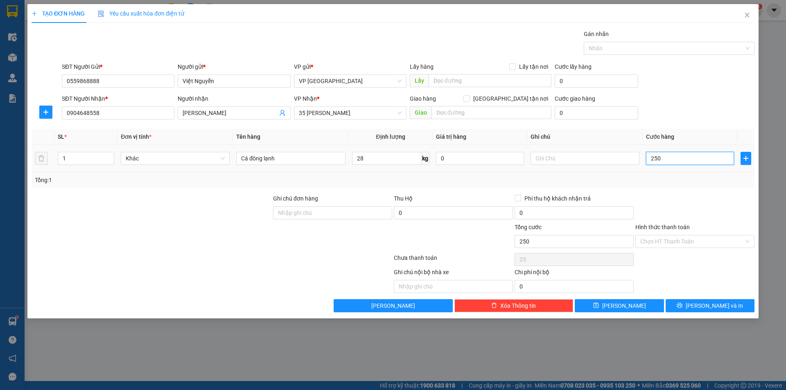
type input "250"
type input "2.500"
type input "25.000"
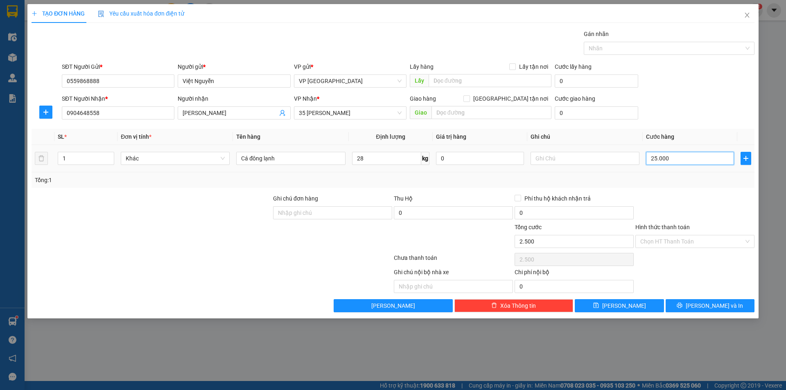
type input "25.000"
type input "250.000"
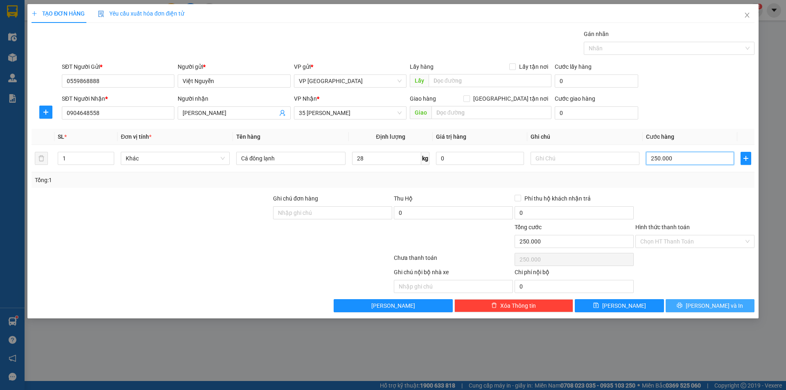
type input "250.000"
click at [702, 304] on button "[PERSON_NAME] và In" at bounding box center [709, 305] width 89 height 13
